Goal: Transaction & Acquisition: Purchase product/service

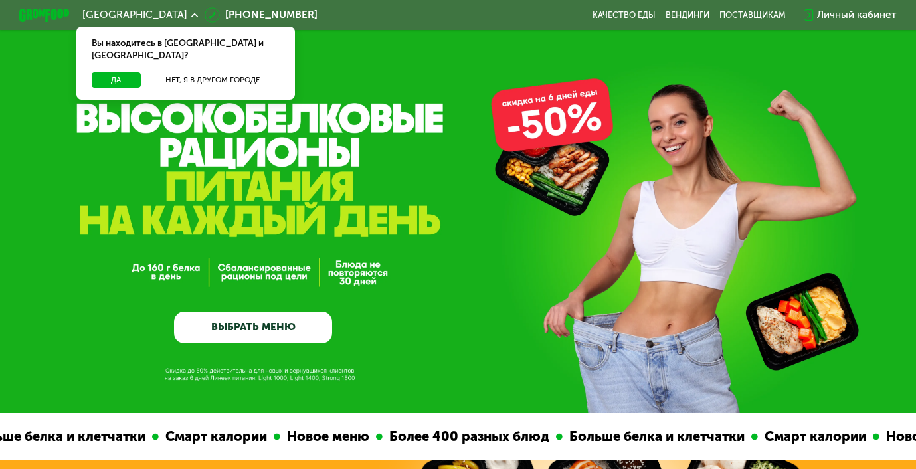
scroll to position [48, 0]
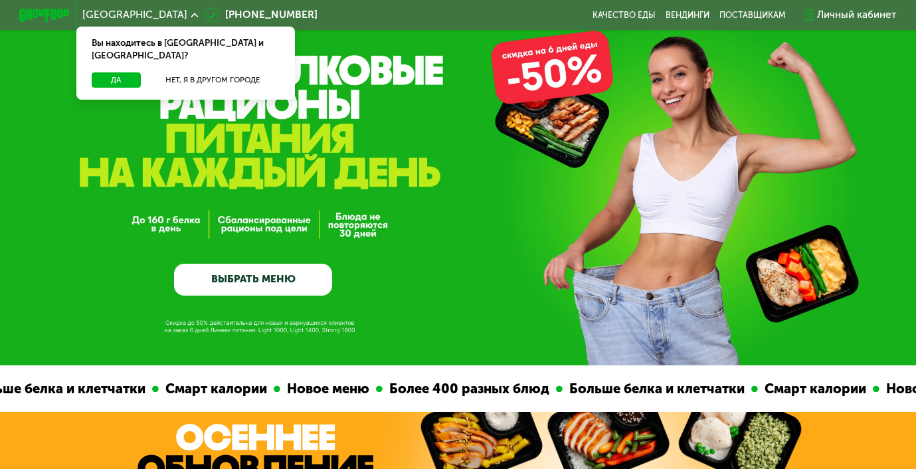
click at [268, 280] on link "ВЫБРАТЬ МЕНЮ" at bounding box center [253, 280] width 158 height 32
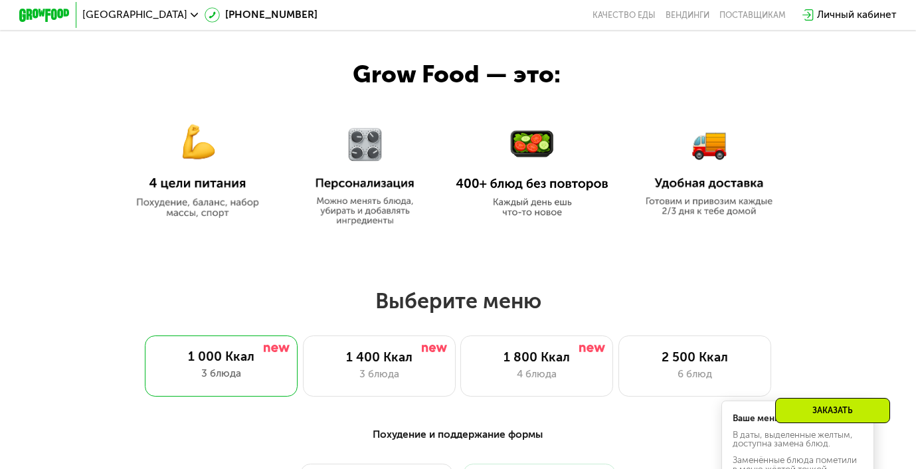
scroll to position [551, 0]
click at [202, 216] on img at bounding box center [197, 163] width 153 height 111
click at [201, 184] on img at bounding box center [197, 163] width 153 height 111
click at [411, 358] on div "1 400 Ккал" at bounding box center [379, 357] width 126 height 15
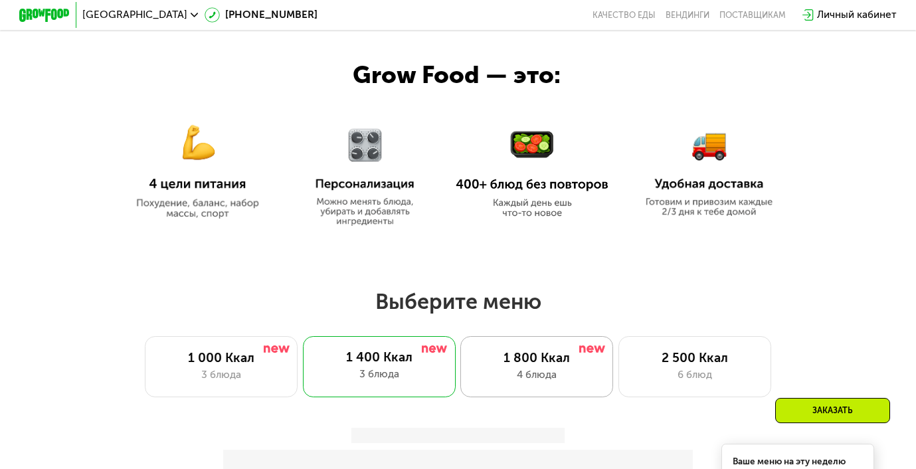
click at [526, 368] on div "4 блюда" at bounding box center [536, 374] width 126 height 15
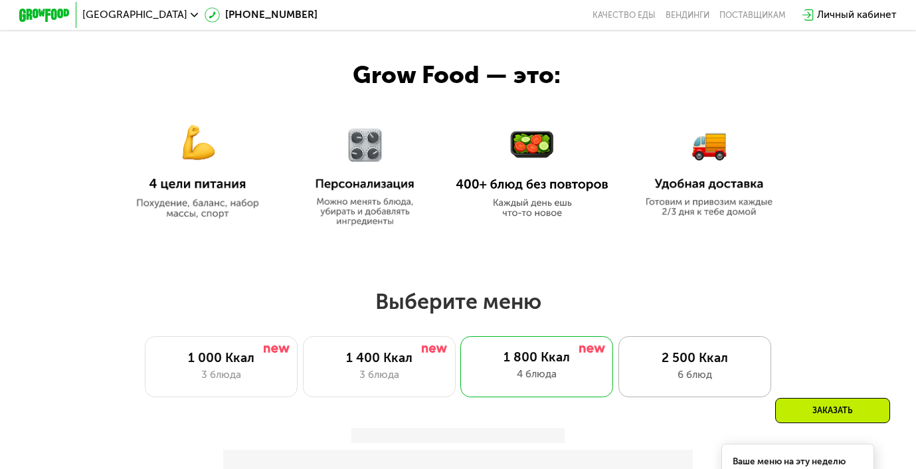
click at [696, 353] on div "2 500 Ккал" at bounding box center [694, 357] width 126 height 15
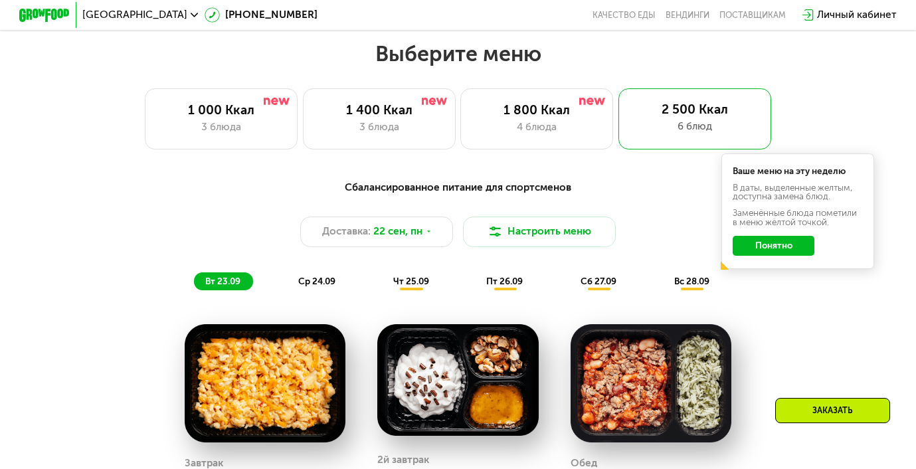
scroll to position [766, 0]
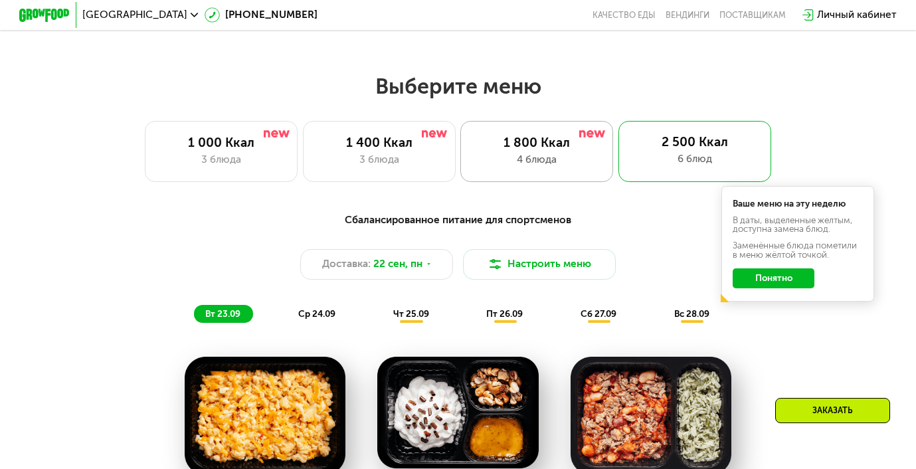
click at [559, 156] on div "4 блюда" at bounding box center [536, 159] width 126 height 15
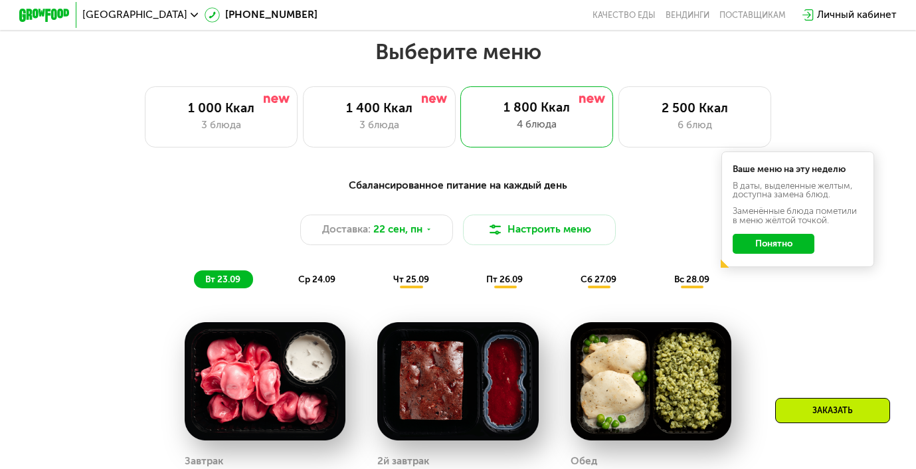
scroll to position [804, 0]
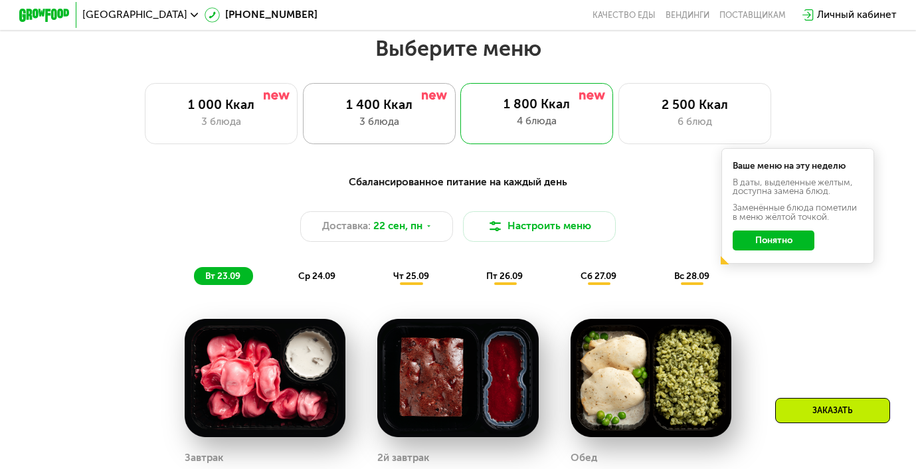
click at [391, 136] on div "1 400 Ккал 3 блюда" at bounding box center [379, 113] width 153 height 61
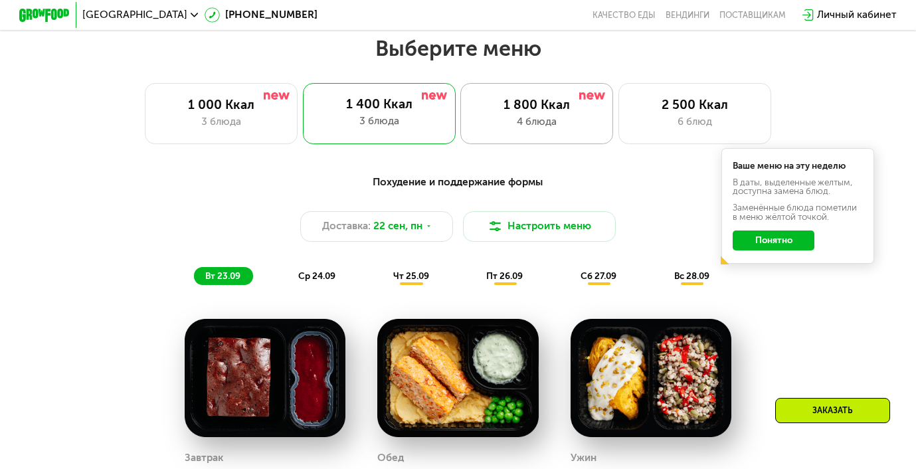
click at [576, 116] on div "4 блюда" at bounding box center [536, 121] width 126 height 15
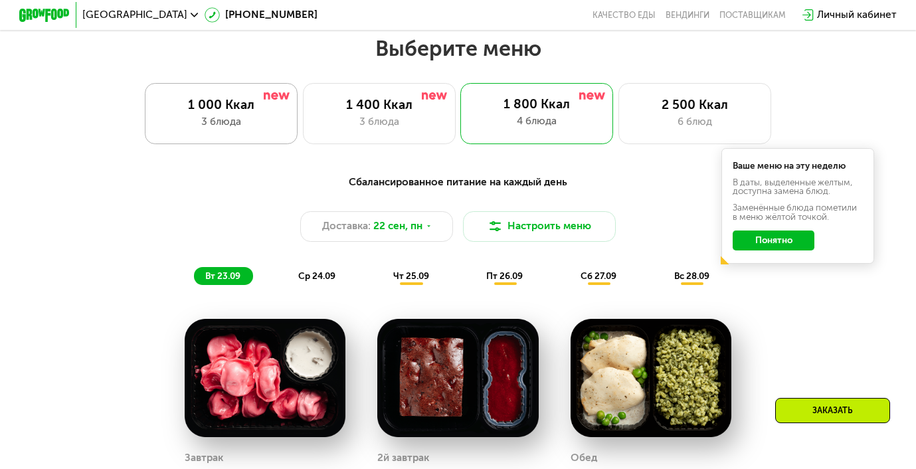
click at [268, 109] on div "1 000 Ккал" at bounding box center [222, 104] width 126 height 15
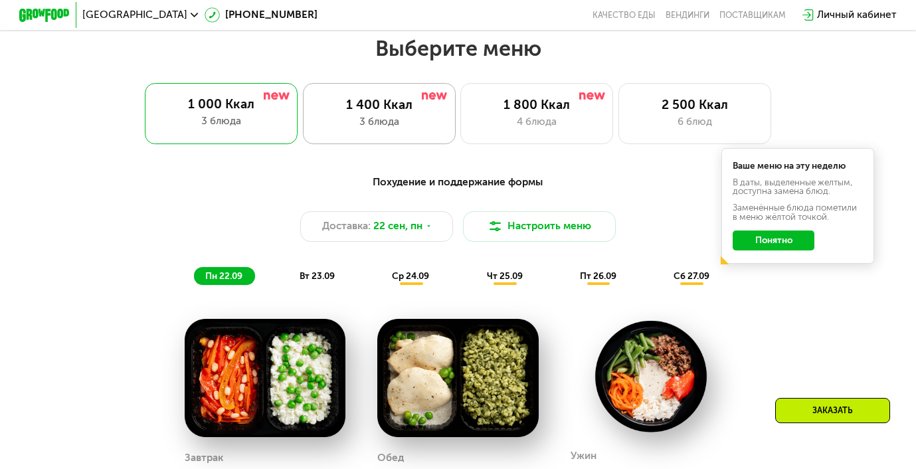
click at [395, 129] on div "1 400 Ккал 3 блюда" at bounding box center [379, 113] width 153 height 61
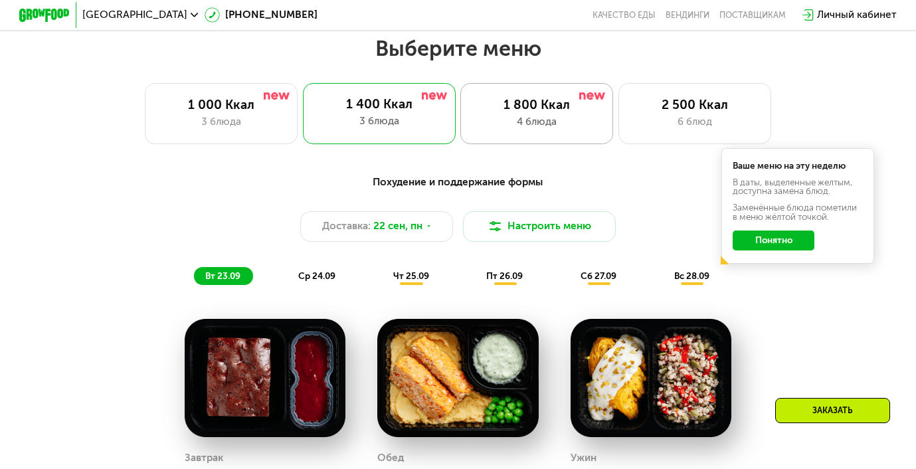
click at [509, 120] on div "4 блюда" at bounding box center [536, 121] width 126 height 15
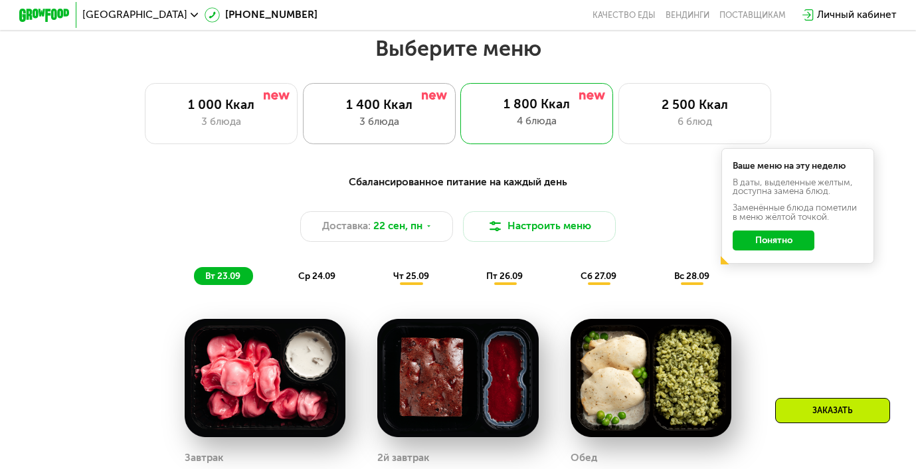
click at [395, 108] on div "1 400 Ккал" at bounding box center [379, 104] width 126 height 15
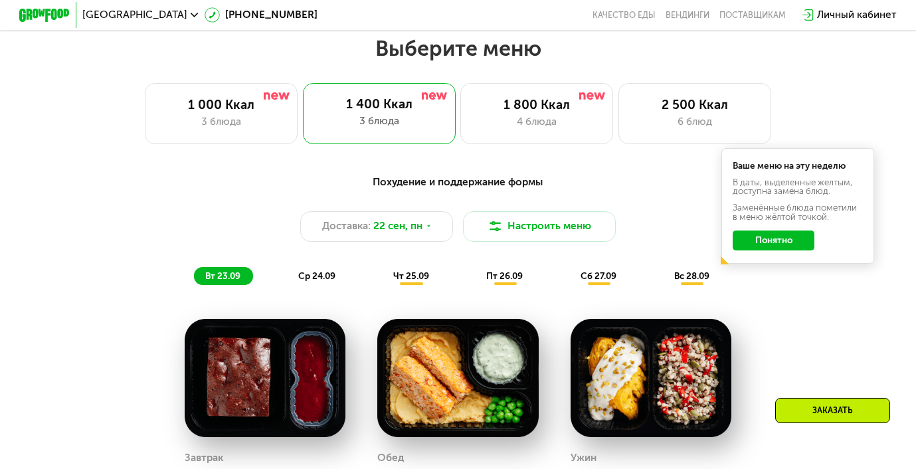
click at [755, 239] on button "Понятно" at bounding box center [773, 240] width 82 height 21
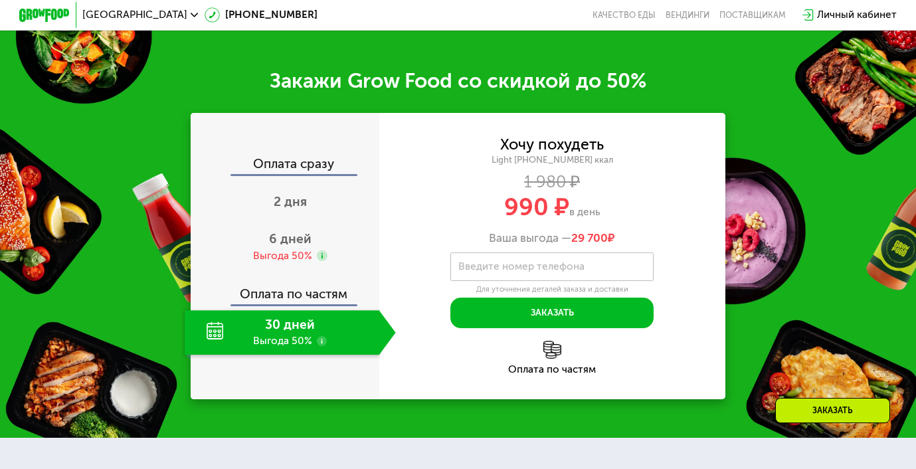
scroll to position [1506, 0]
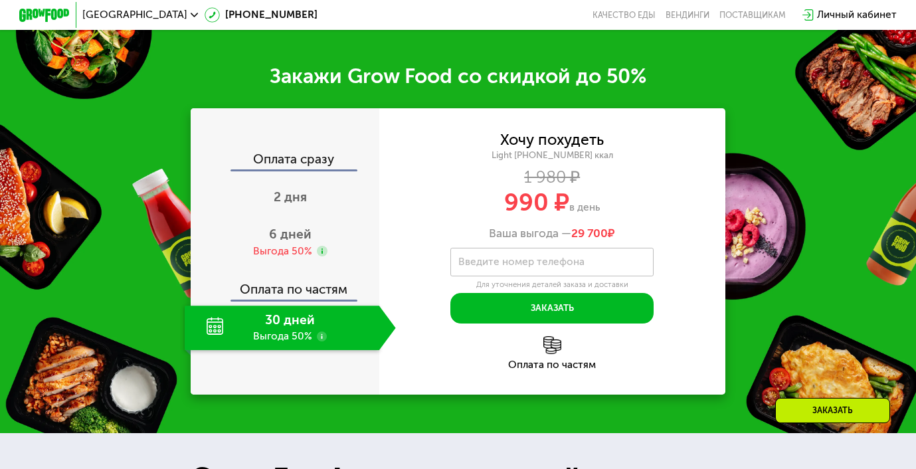
click at [283, 332] on div "30 дней Выгода 50%" at bounding box center [282, 327] width 195 height 44
click at [280, 327] on div "30 дней Выгода 50%" at bounding box center [282, 327] width 195 height 44
click at [267, 328] on div "30 дней Выгода 50%" at bounding box center [282, 327] width 195 height 44
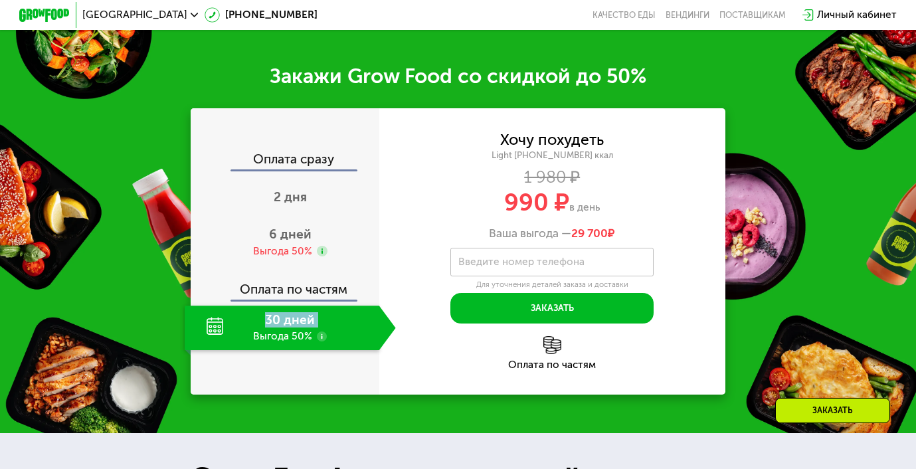
click at [267, 328] on div "30 дней Выгода 50%" at bounding box center [282, 327] width 195 height 44
click at [289, 292] on div "Оплата по частям" at bounding box center [285, 284] width 187 height 29
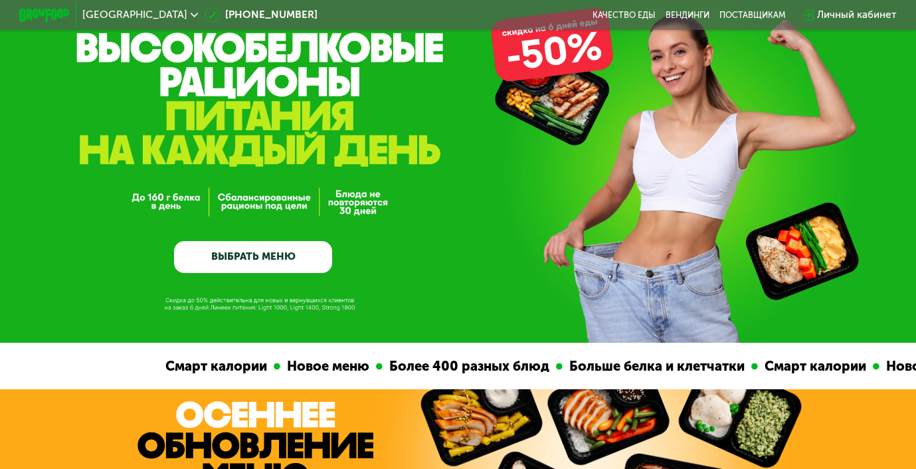
scroll to position [72, 0]
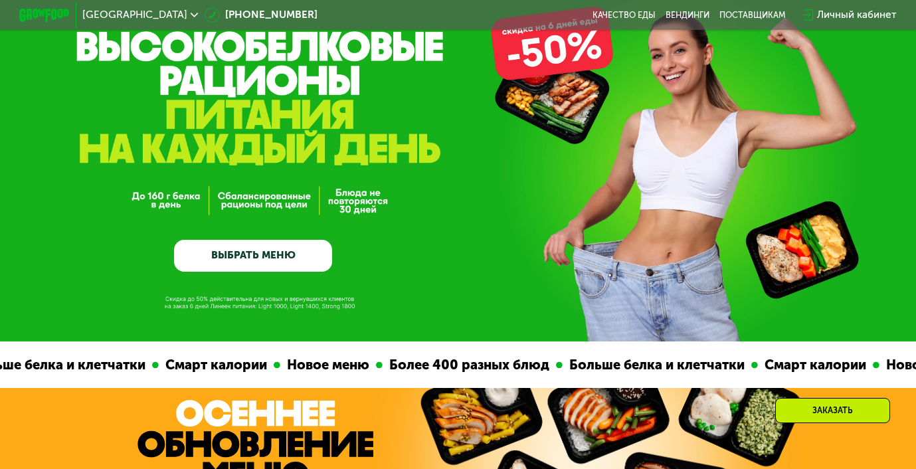
click at [282, 260] on link "ВЫБРАТЬ МЕНЮ" at bounding box center [253, 256] width 158 height 32
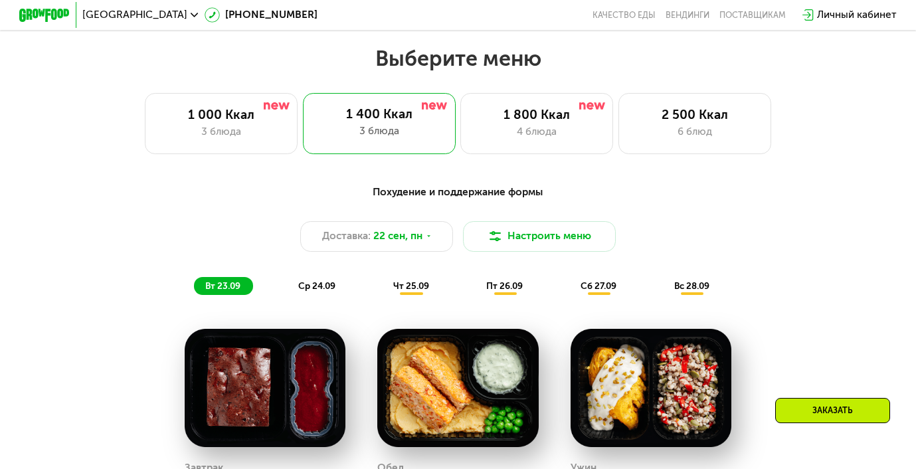
scroll to position [810, 0]
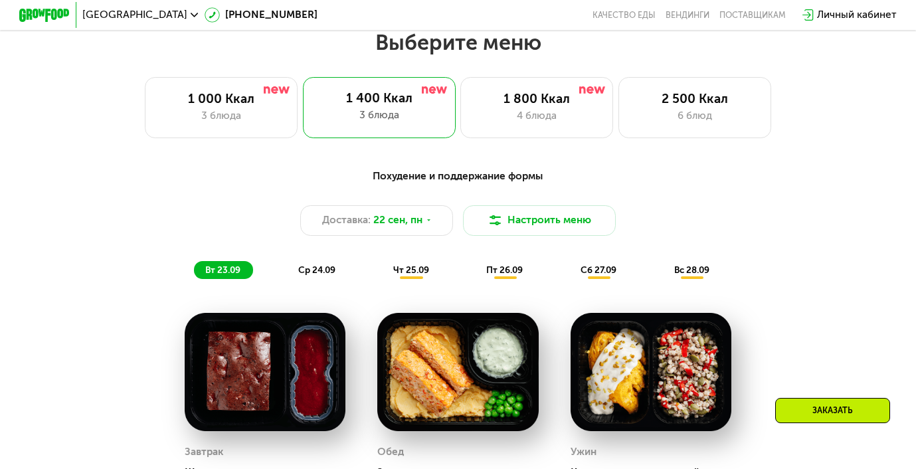
click at [321, 276] on div "ср 24.09" at bounding box center [317, 270] width 61 height 18
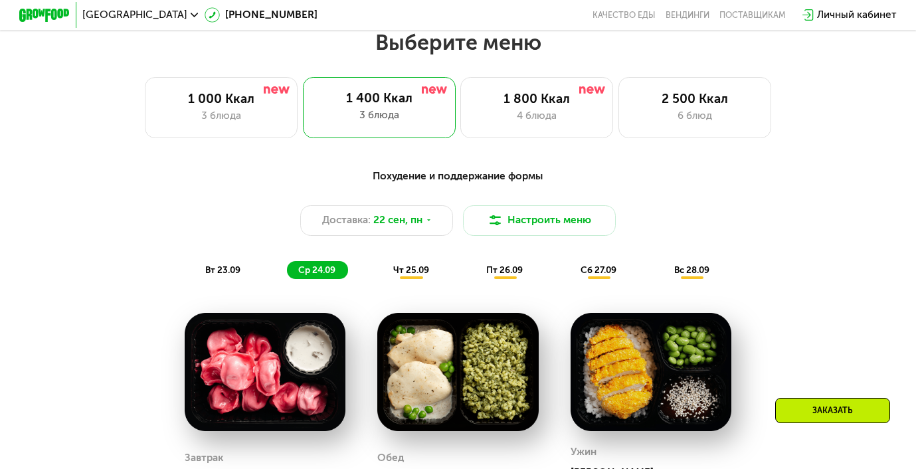
click at [399, 270] on span "чт 25.09" at bounding box center [411, 269] width 36 height 11
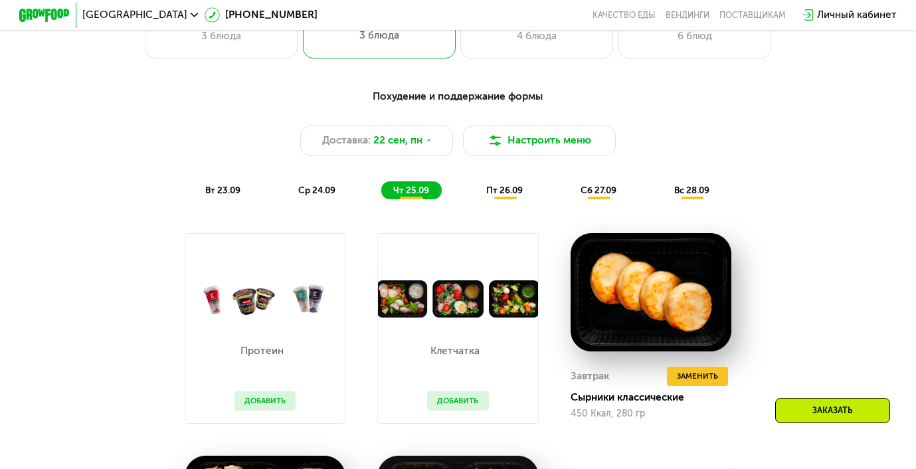
scroll to position [801, 0]
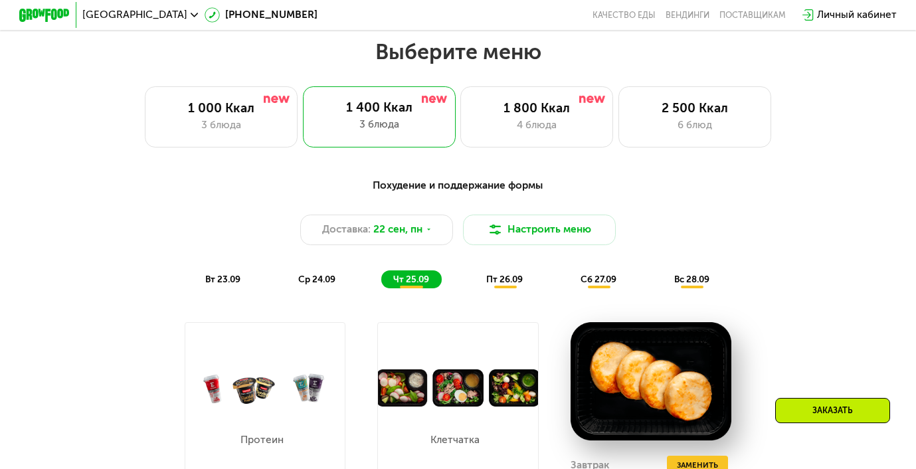
click at [505, 279] on span "пт 26.09" at bounding box center [504, 279] width 37 height 11
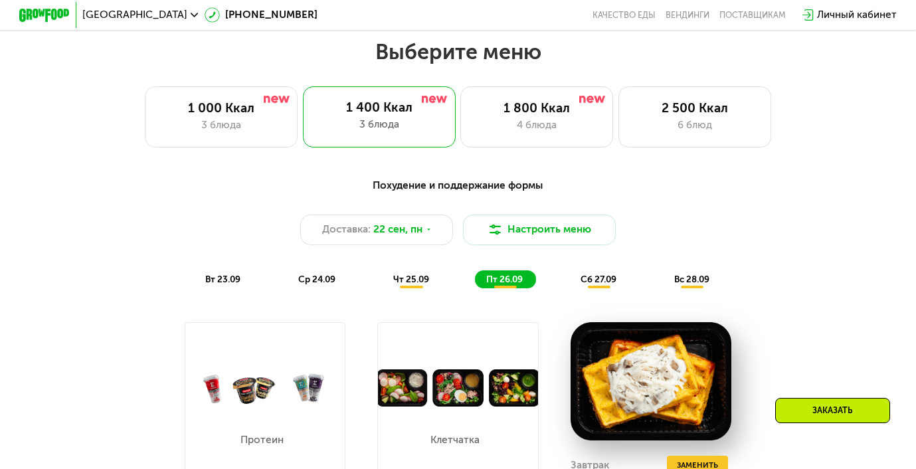
click at [598, 283] on div "сб 27.09" at bounding box center [599, 279] width 60 height 18
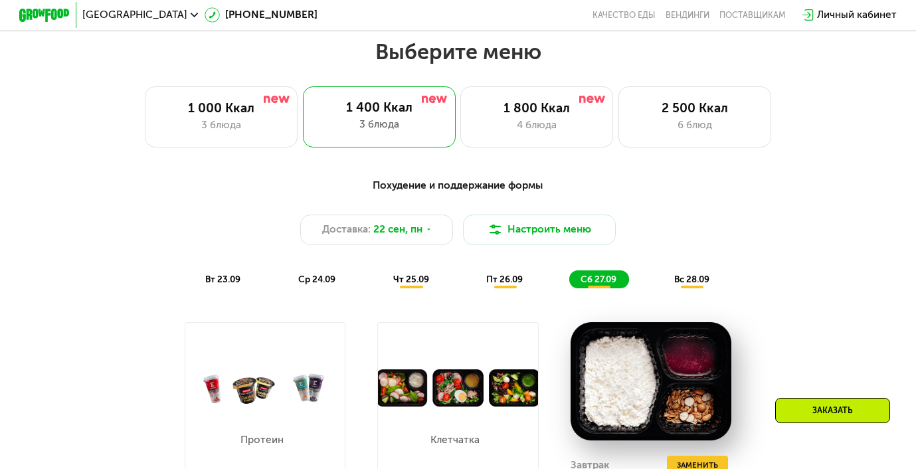
click at [690, 285] on div "вс 28.09" at bounding box center [692, 279] width 59 height 18
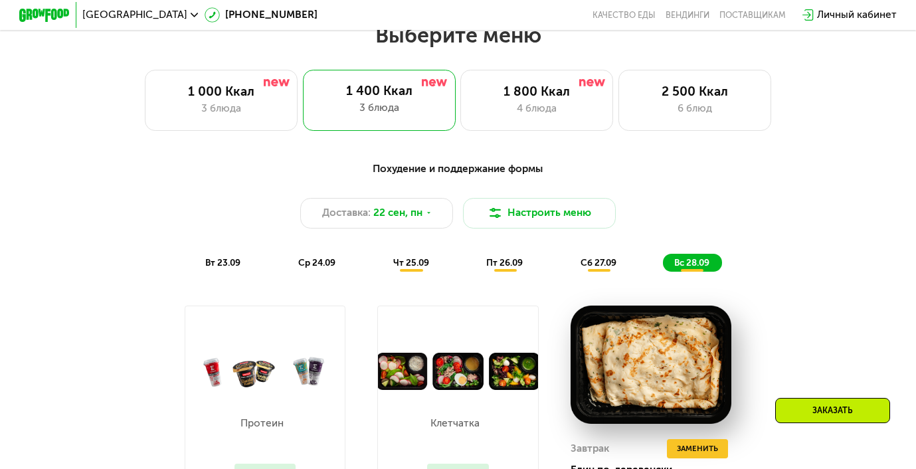
scroll to position [773, 0]
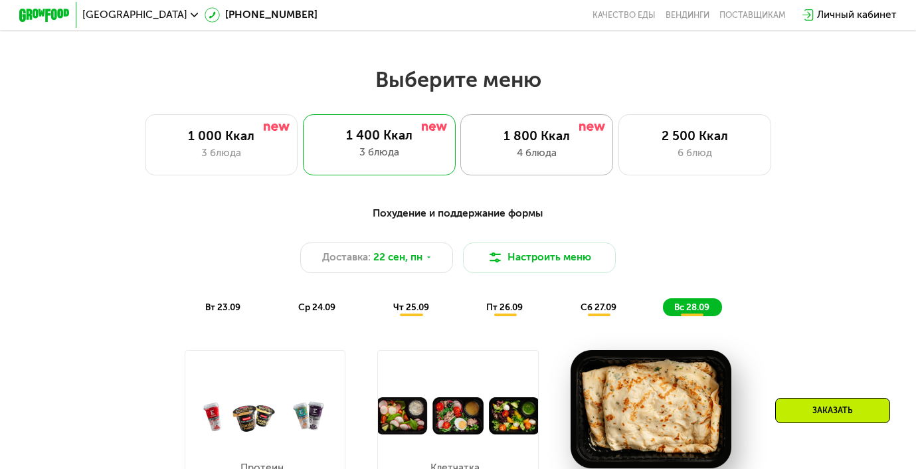
click at [513, 153] on div "4 блюда" at bounding box center [536, 152] width 126 height 15
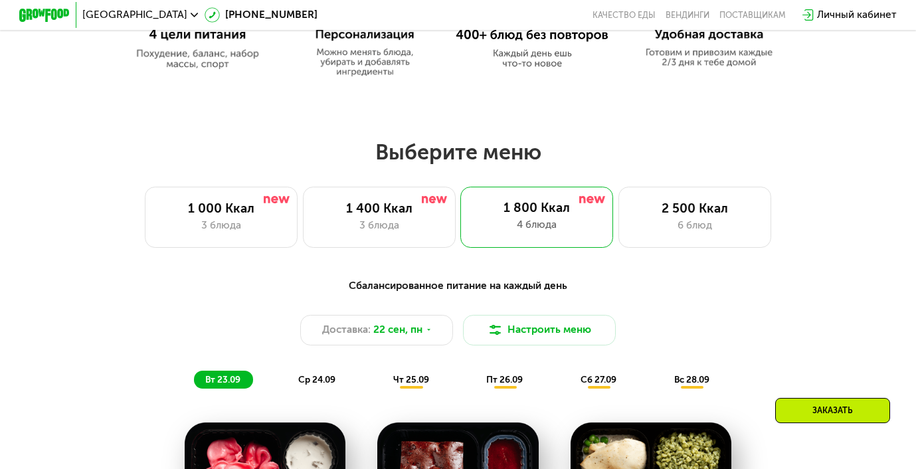
scroll to position [685, 0]
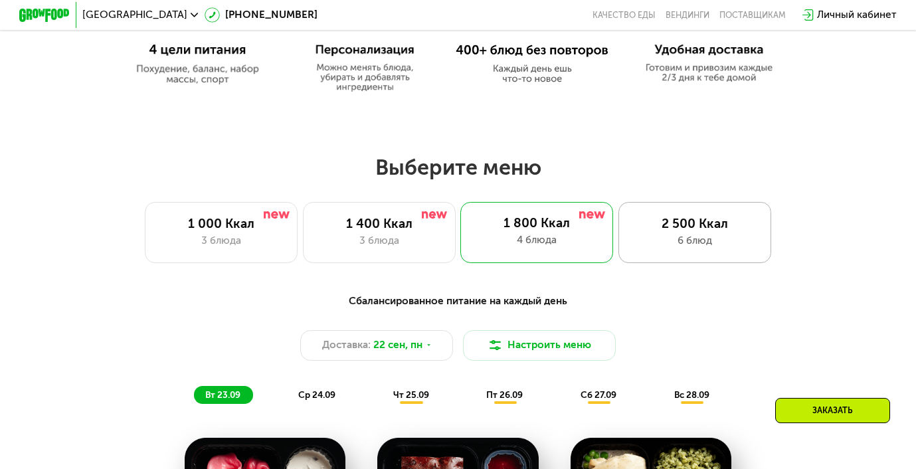
click at [690, 246] on div "6 блюд" at bounding box center [694, 240] width 126 height 15
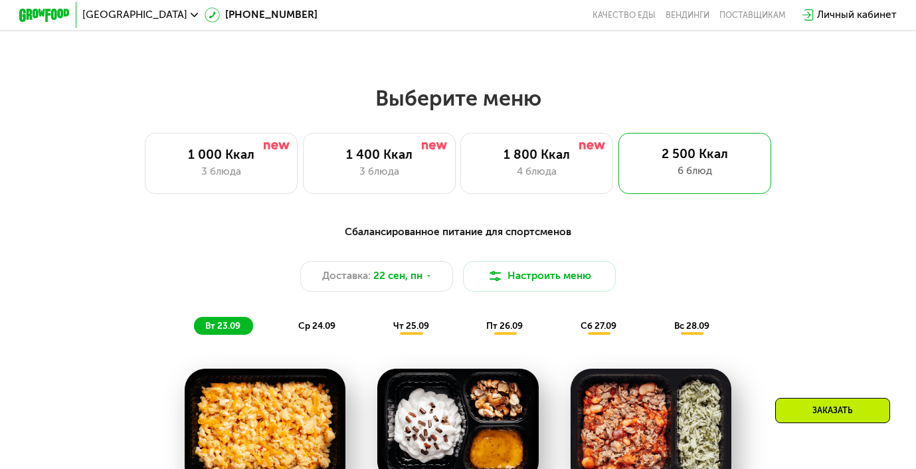
scroll to position [689, 0]
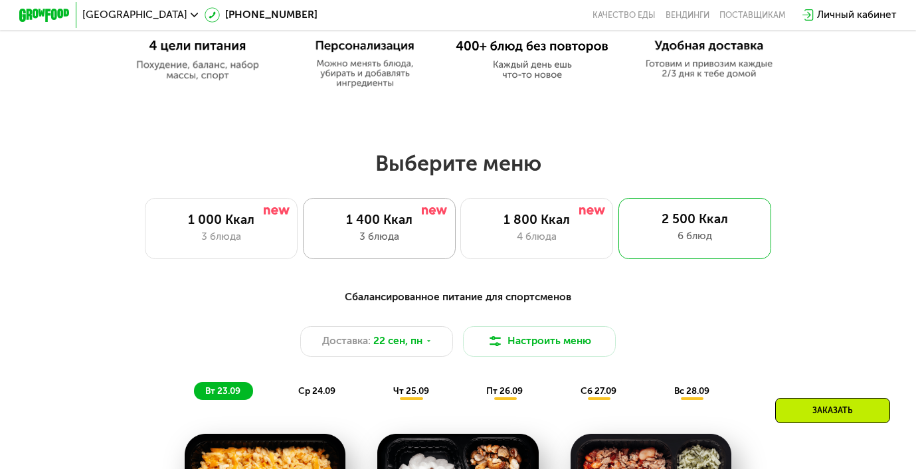
click at [434, 223] on div "1 400 Ккал" at bounding box center [379, 219] width 126 height 15
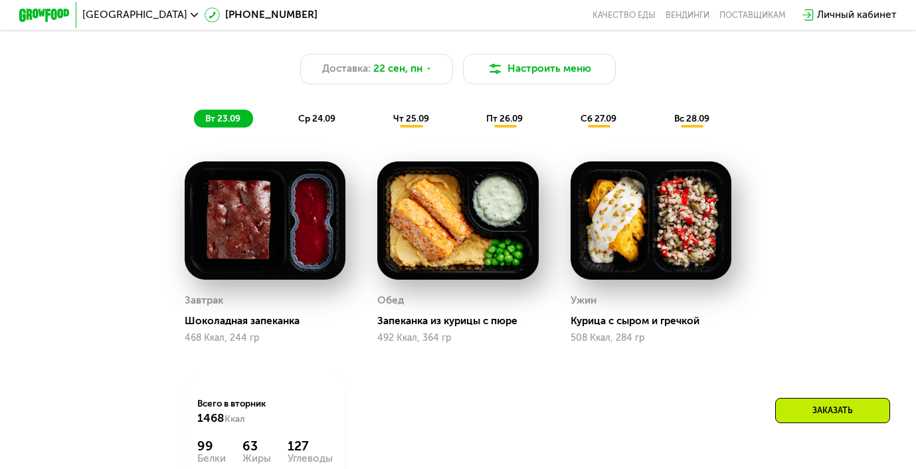
scroll to position [793, 0]
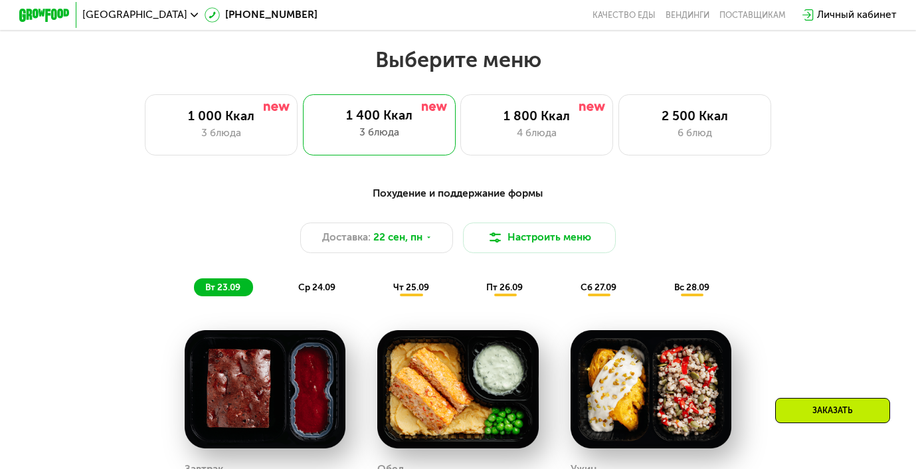
click at [250, 157] on div "Выберите меню 1 000 Ккал 3 блюда 1 400 Ккал 3 блюда 1 800 Ккал 4 блюда 2 500 Кк…" at bounding box center [458, 392] width 916 height 692
click at [252, 129] on div "3 блюда" at bounding box center [222, 132] width 126 height 15
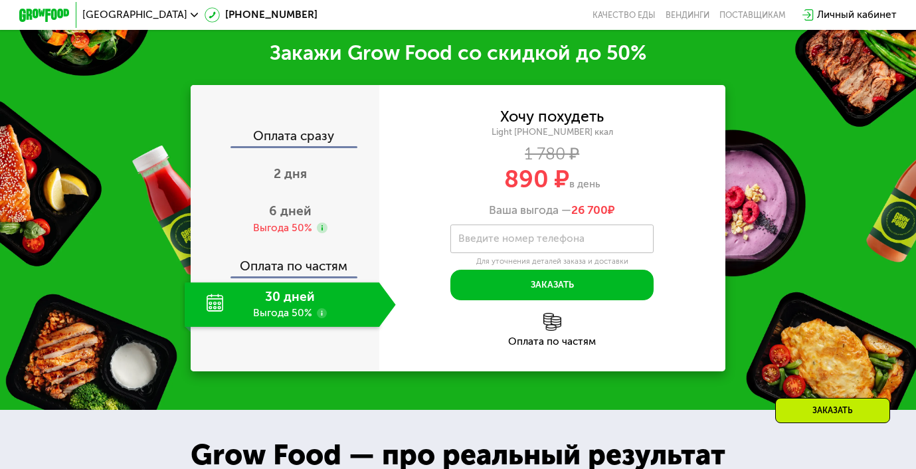
scroll to position [1548, 0]
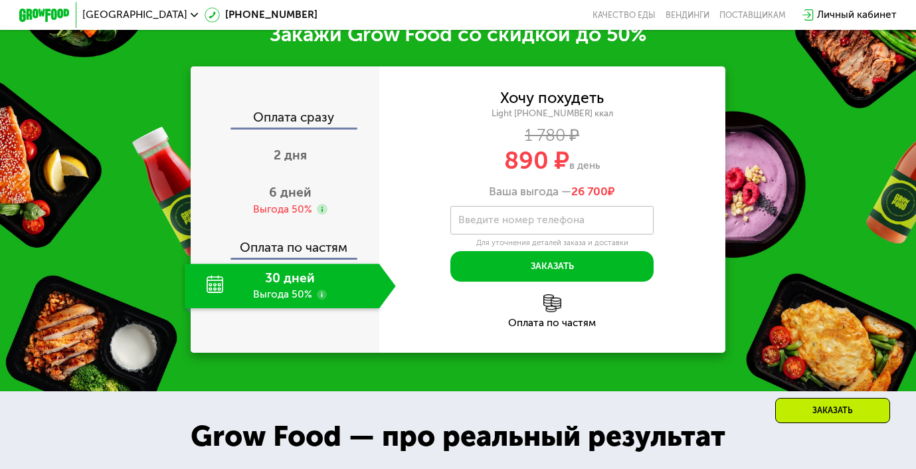
click at [274, 289] on div "30 дней Выгода 50%" at bounding box center [282, 286] width 195 height 44
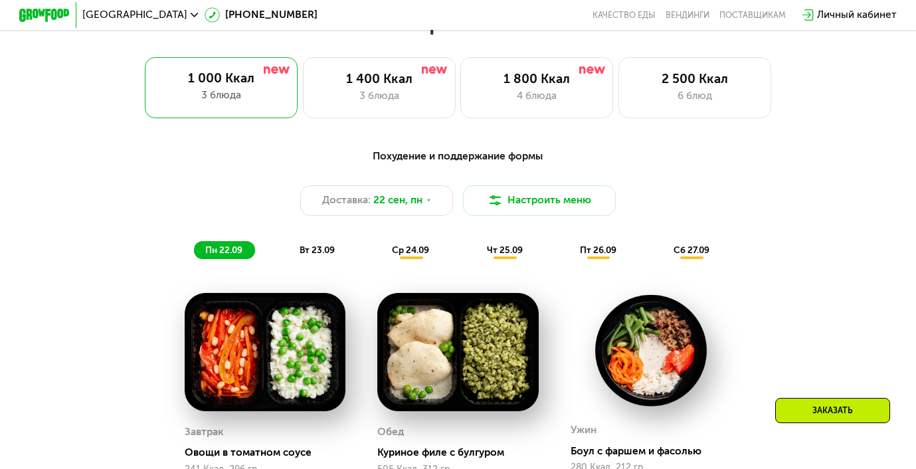
scroll to position [831, 0]
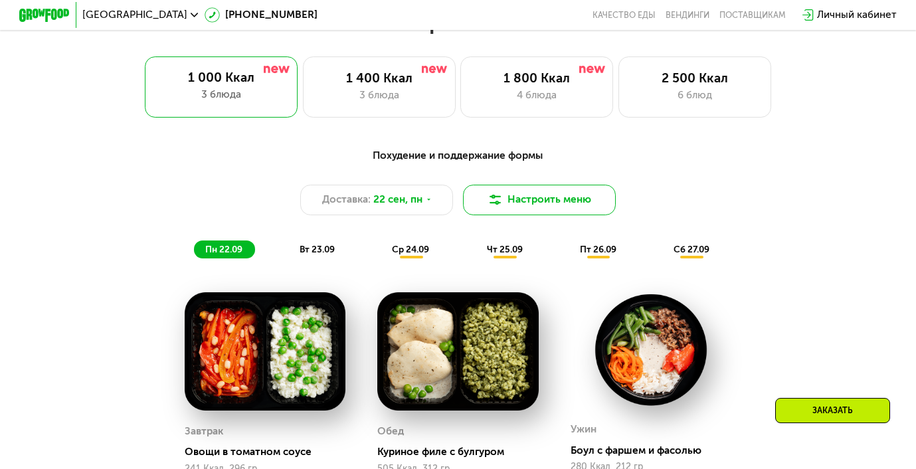
click at [572, 202] on button "Настроить меню" at bounding box center [539, 200] width 153 height 31
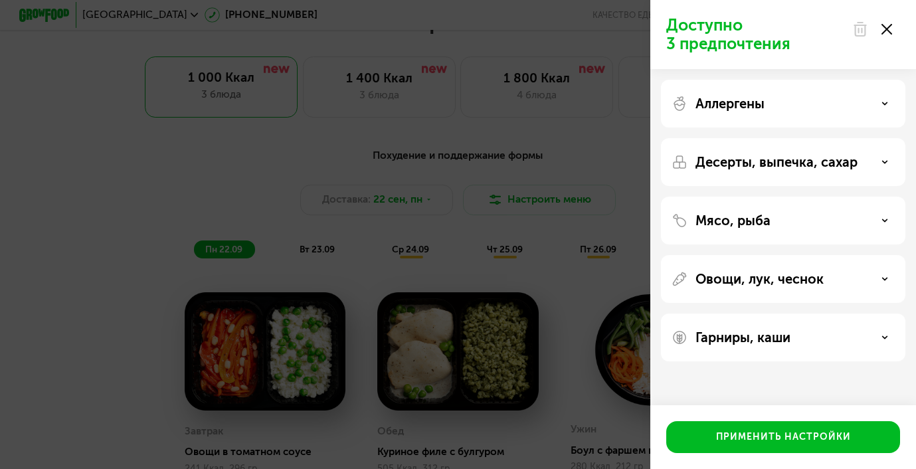
click at [887, 33] on icon at bounding box center [886, 29] width 11 height 11
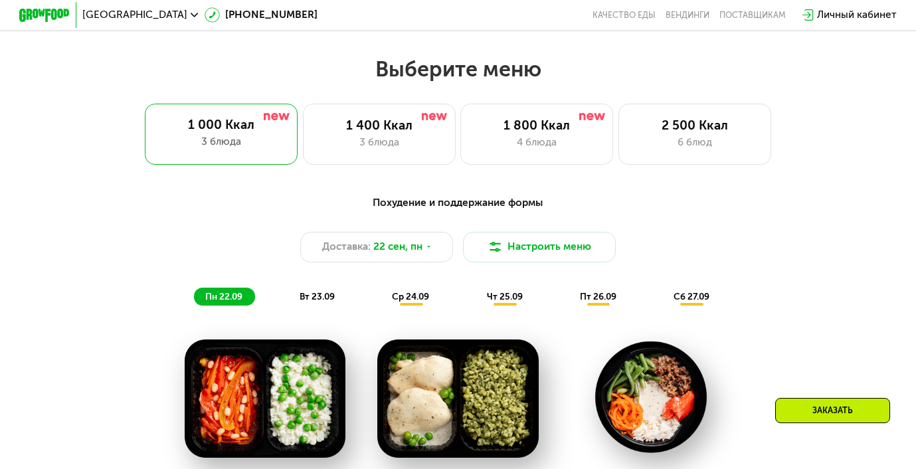
scroll to position [782, 0]
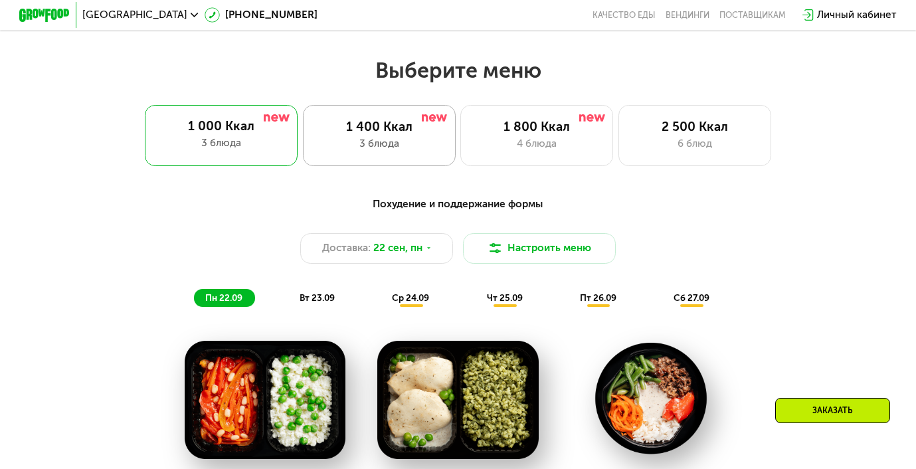
click at [368, 137] on div "3 блюда" at bounding box center [379, 143] width 126 height 15
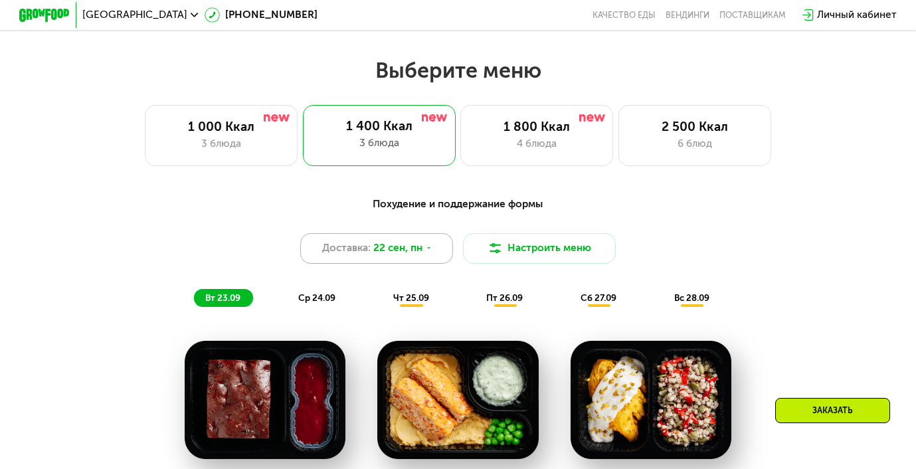
click at [386, 254] on span "22 сен, пн" at bounding box center [397, 247] width 49 height 15
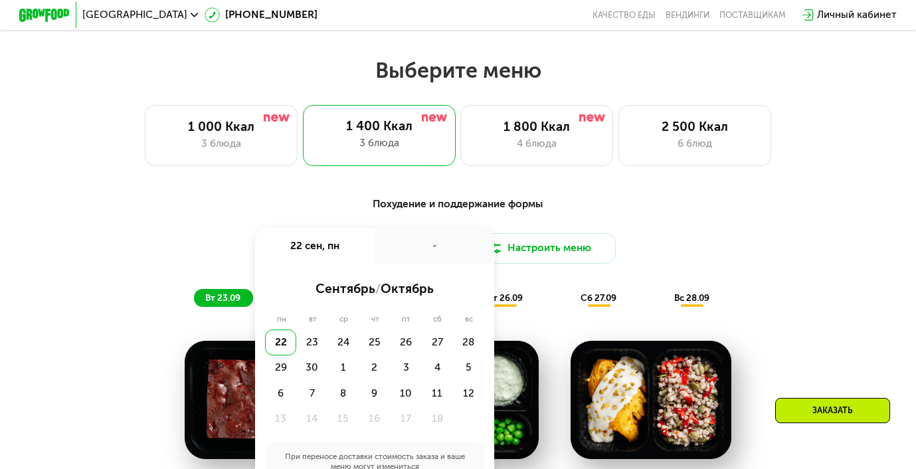
click at [276, 341] on div "22" at bounding box center [280, 341] width 31 height 25
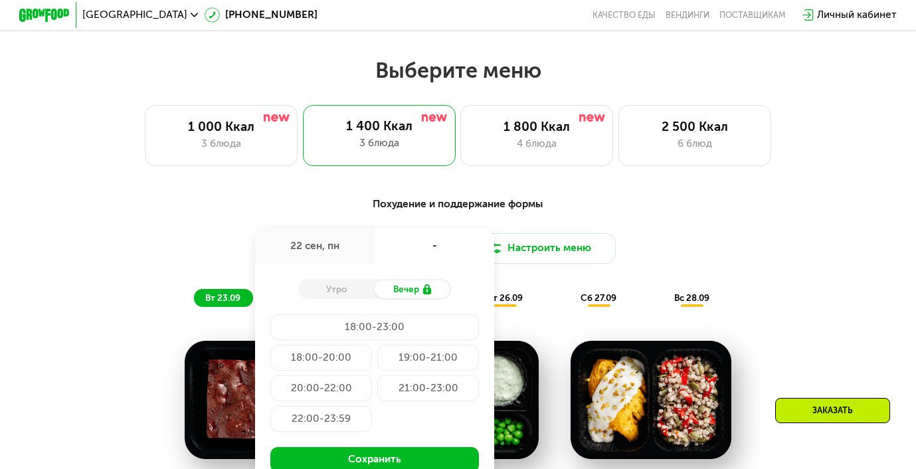
click at [206, 228] on div "Похудение и поддержание формы Доставка: [DATE] сен, пн - Утро Вечер 18:00-23:00…" at bounding box center [458, 252] width 753 height 110
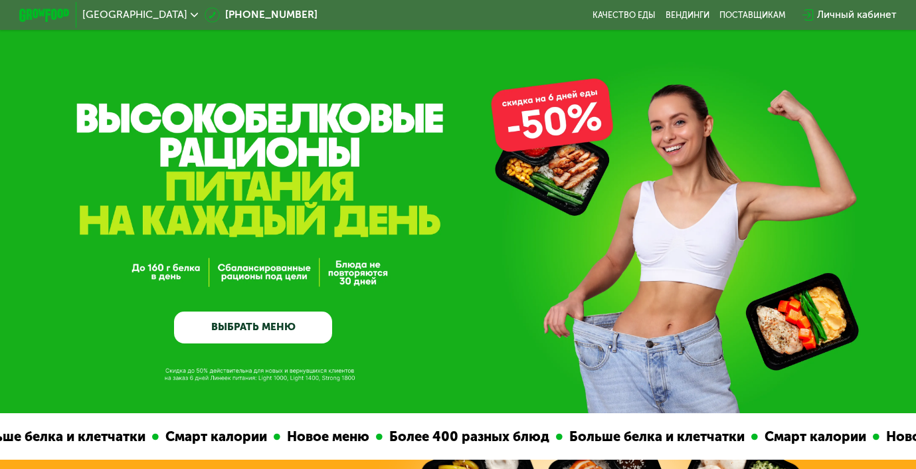
scroll to position [0, 0]
